Goal: Find specific page/section: Find specific page/section

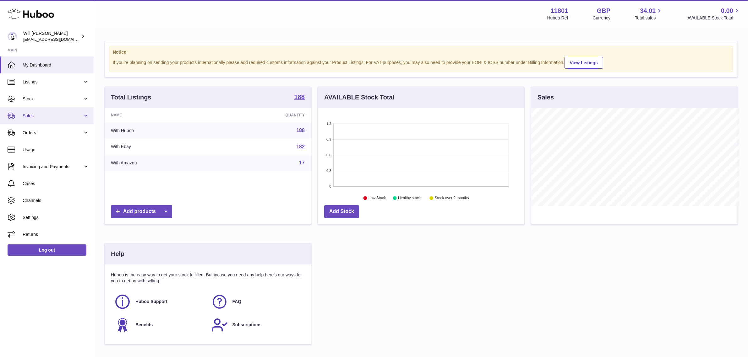
scroll to position [313981, 313873]
click at [59, 118] on span "Sales" at bounding box center [53, 116] width 60 height 6
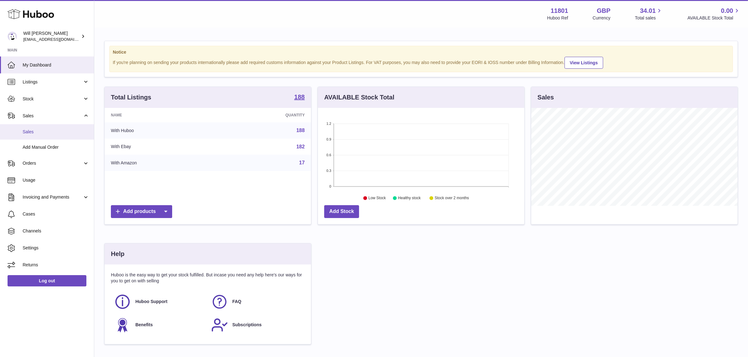
click at [62, 133] on span "Sales" at bounding box center [56, 132] width 67 height 6
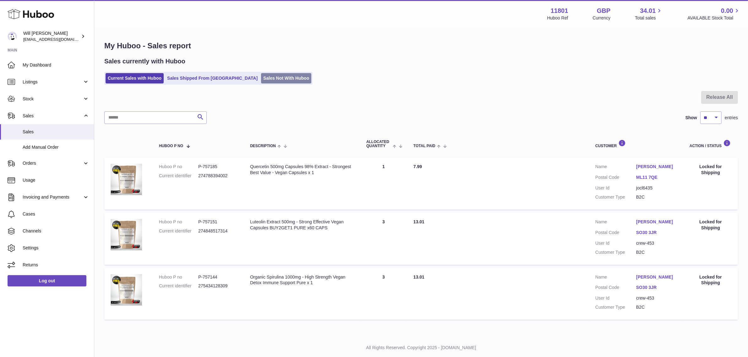
click at [261, 79] on link "Sales Not With Huboo" at bounding box center [286, 78] width 50 height 10
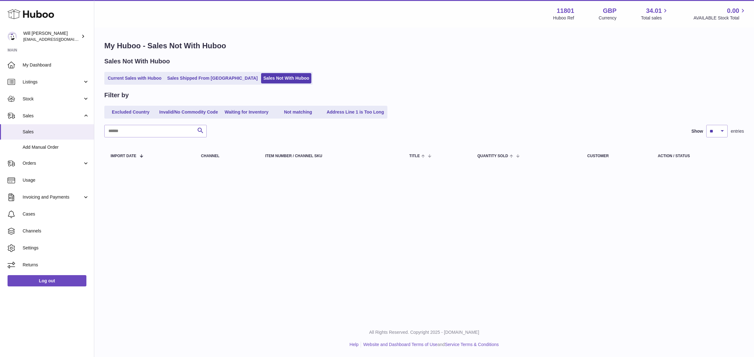
click at [309, 76] on div "Current Sales with Huboo Sales Shipped From [GEOGRAPHIC_DATA] Sales Not With Hu…" at bounding box center [423, 78] width 639 height 13
